Goal: Information Seeking & Learning: Check status

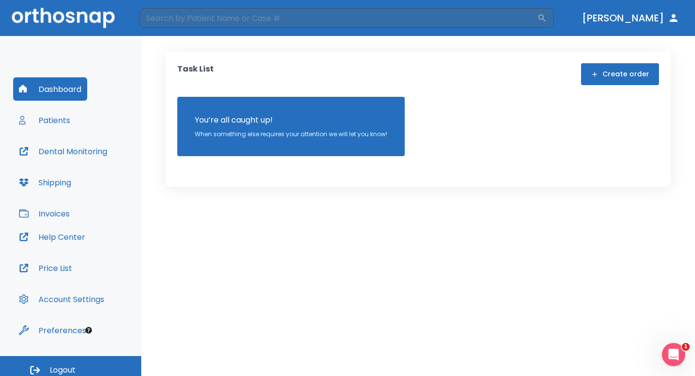
click at [53, 120] on button "Patients" at bounding box center [44, 120] width 63 height 23
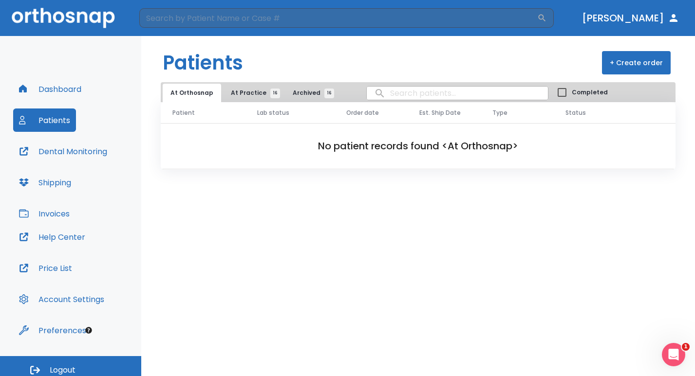
click at [241, 92] on span "At Practice 16" at bounding box center [253, 93] width 44 height 9
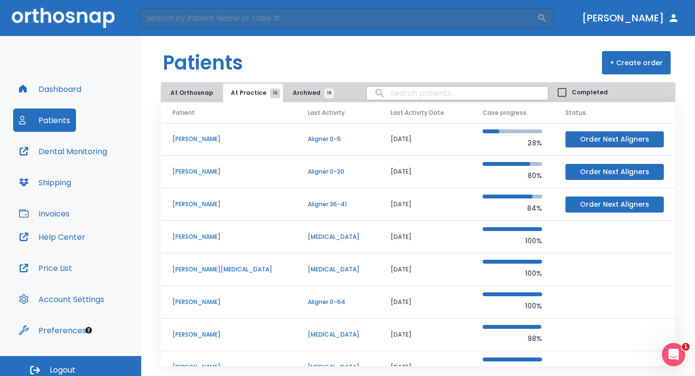
click at [200, 204] on p "[PERSON_NAME]" at bounding box center [228, 204] width 112 height 9
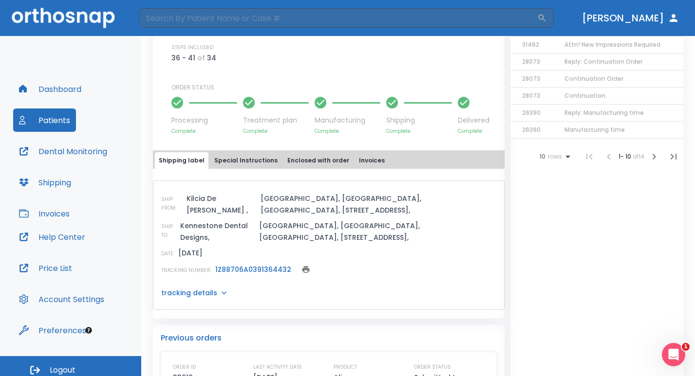
scroll to position [390, 0]
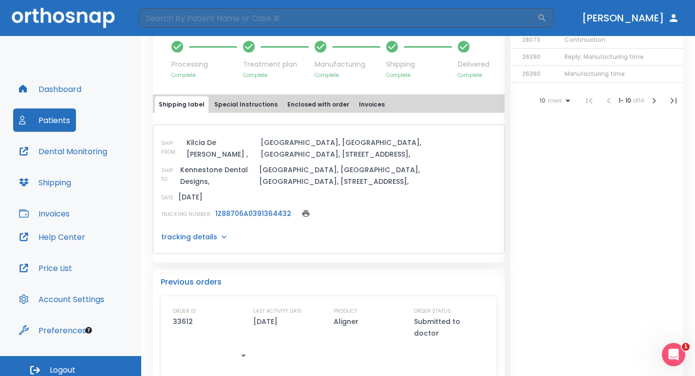
click at [265, 209] on link "1Z88706A0391364432" at bounding box center [253, 214] width 76 height 10
click at [46, 123] on button "Patients" at bounding box center [44, 120] width 63 height 23
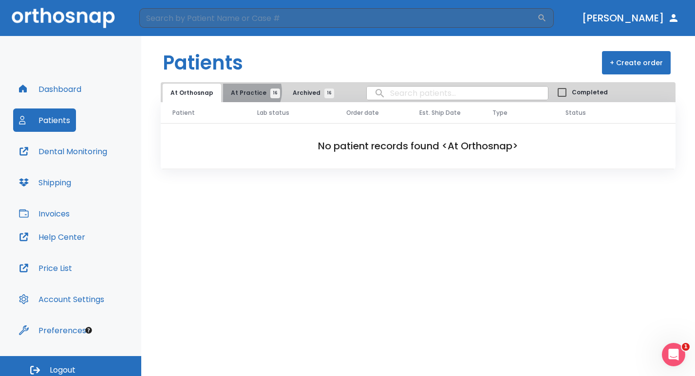
click at [245, 92] on span "At Practice 16" at bounding box center [253, 93] width 44 height 9
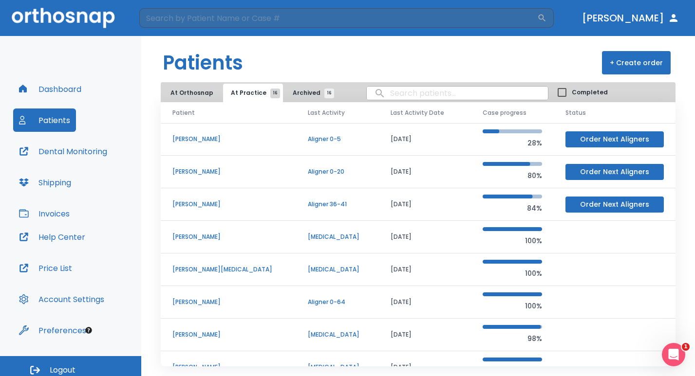
click at [231, 305] on p "[PERSON_NAME]" at bounding box center [228, 302] width 112 height 9
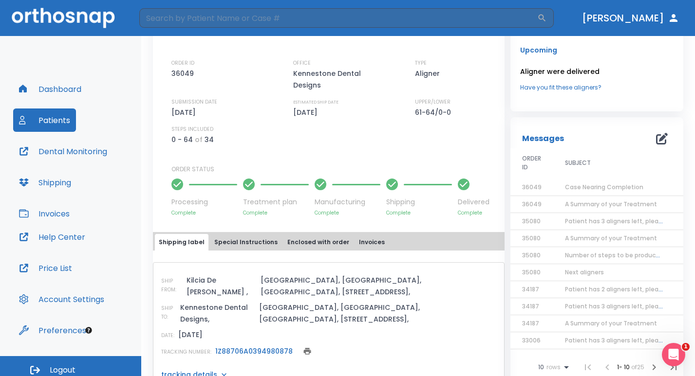
scroll to position [341, 0]
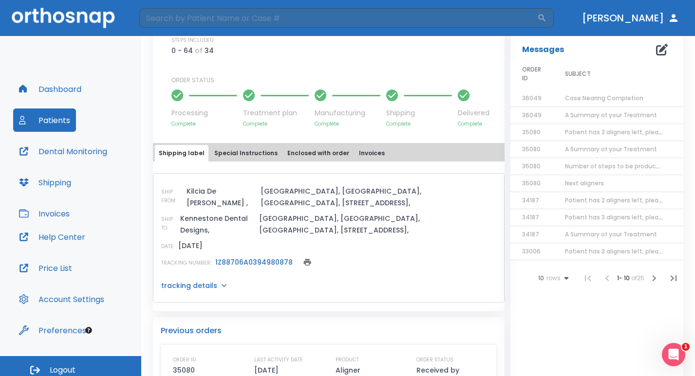
click at [252, 258] on link "1Z88706A0394980878" at bounding box center [253, 263] width 77 height 10
click at [63, 121] on button "Patients" at bounding box center [44, 120] width 63 height 23
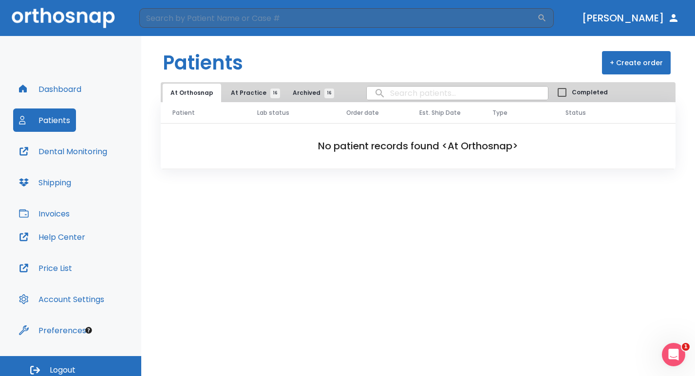
click at [244, 98] on button "At Practice 16" at bounding box center [253, 93] width 60 height 19
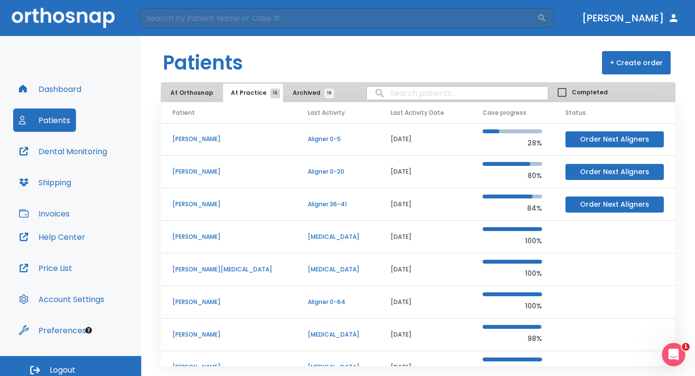
click at [203, 203] on p "[PERSON_NAME]" at bounding box center [228, 204] width 112 height 9
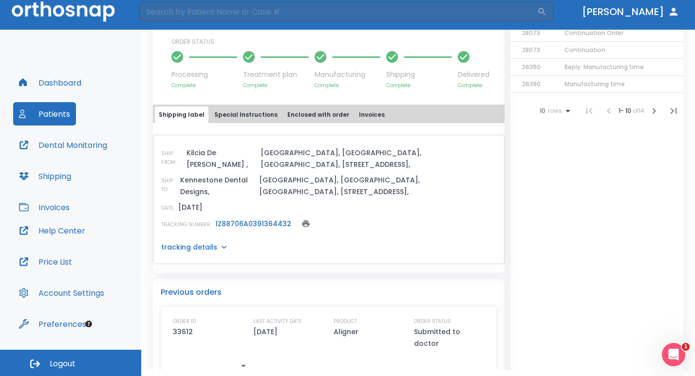
scroll to position [390, 0]
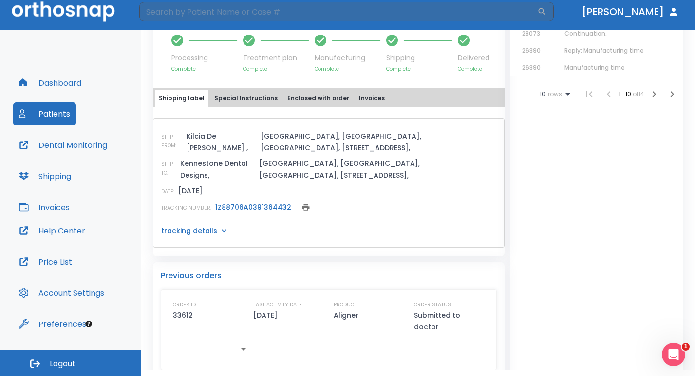
click at [247, 203] on link "1Z88706A0391364432" at bounding box center [253, 208] width 76 height 10
click at [62, 112] on button "Patients" at bounding box center [44, 113] width 63 height 23
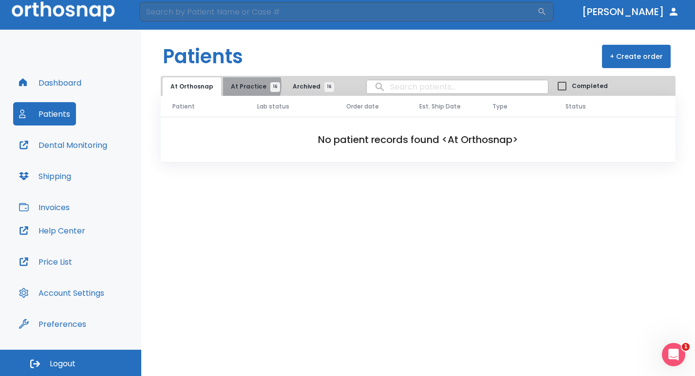
click at [239, 85] on span "At Practice 16" at bounding box center [253, 86] width 44 height 9
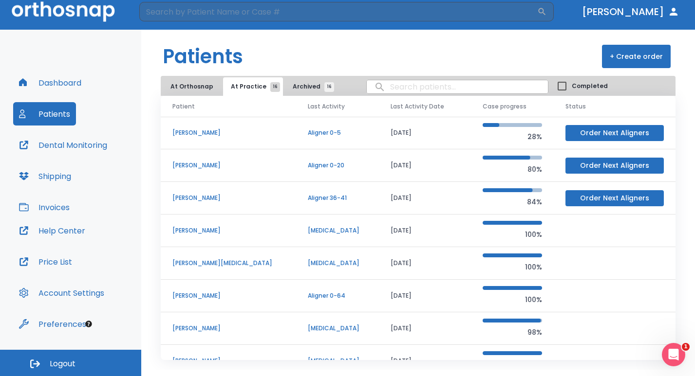
click at [211, 167] on p "[PERSON_NAME]" at bounding box center [228, 165] width 112 height 9
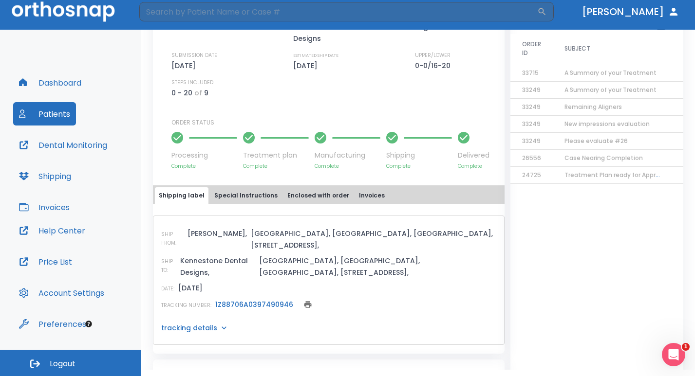
scroll to position [438, 0]
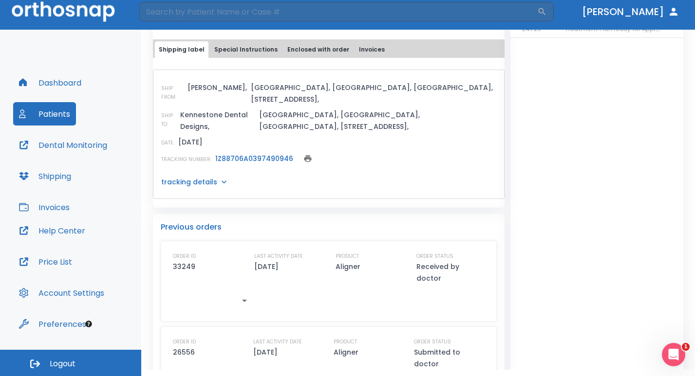
click at [249, 154] on link "1Z88706A0397490946" at bounding box center [254, 159] width 78 height 10
click at [52, 123] on button "Patients" at bounding box center [44, 113] width 63 height 23
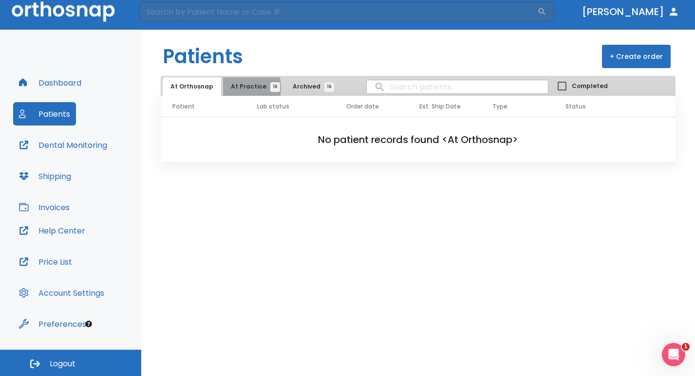
click at [231, 88] on span "At Practice 16" at bounding box center [253, 86] width 44 height 9
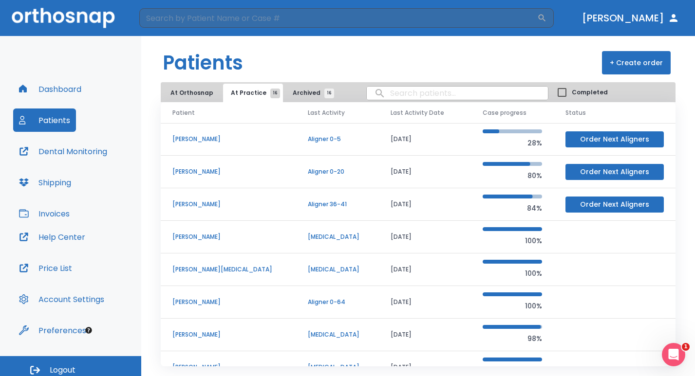
click at [191, 235] on p "[PERSON_NAME]" at bounding box center [228, 237] width 112 height 9
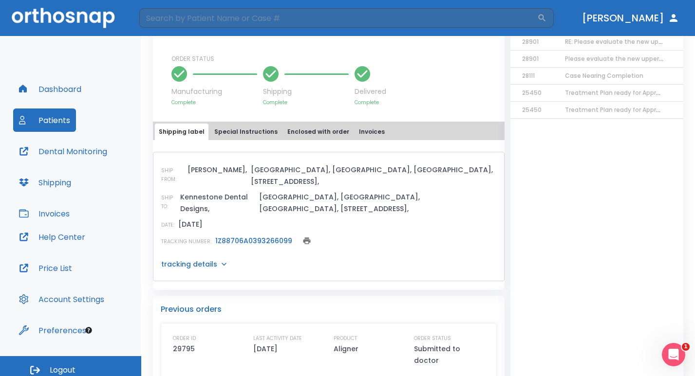
scroll to position [421, 0]
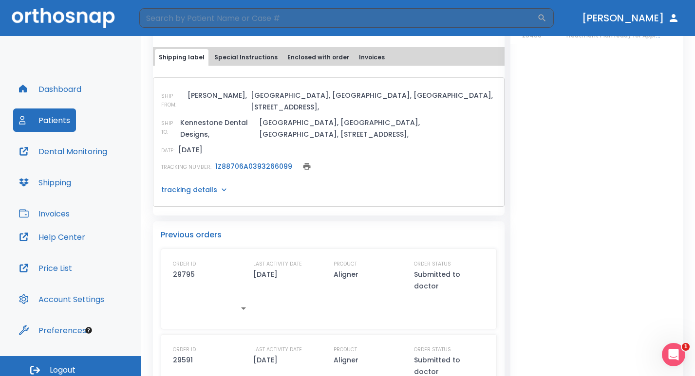
click at [254, 162] on link "1Z88706A0393266099" at bounding box center [253, 167] width 77 height 10
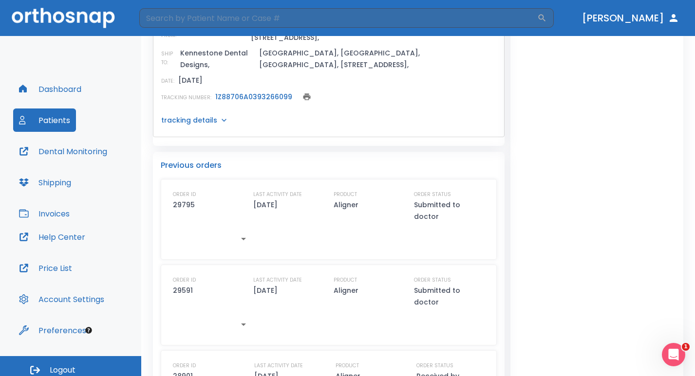
scroll to position [567, 0]
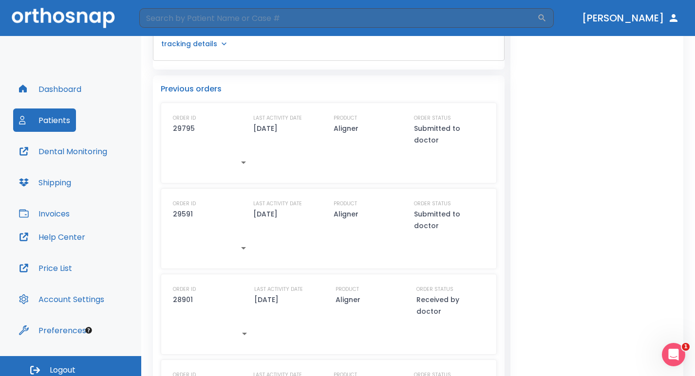
click at [61, 122] on button "Patients" at bounding box center [44, 120] width 63 height 23
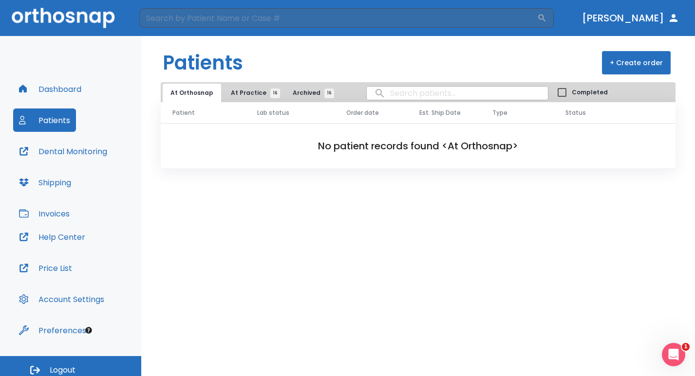
click at [61, 122] on button "Patients" at bounding box center [44, 120] width 63 height 23
click at [249, 93] on span "At Practice 16" at bounding box center [253, 93] width 44 height 9
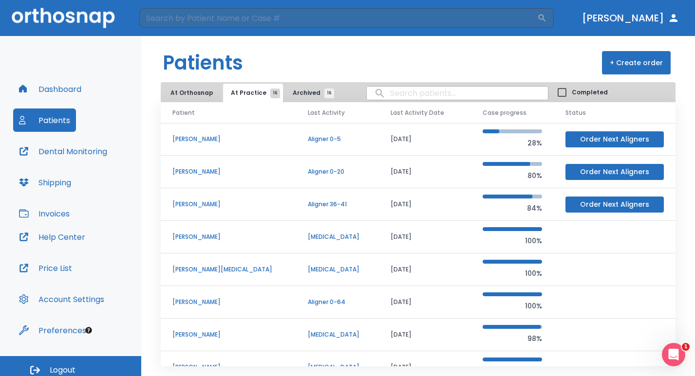
click at [203, 204] on p "[PERSON_NAME]" at bounding box center [228, 204] width 112 height 9
